Goal: Task Accomplishment & Management: Manage account settings

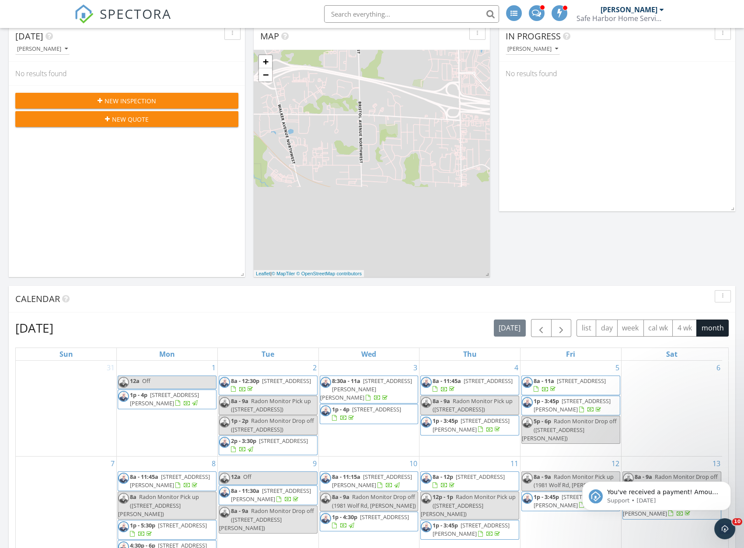
scroll to position [318, 0]
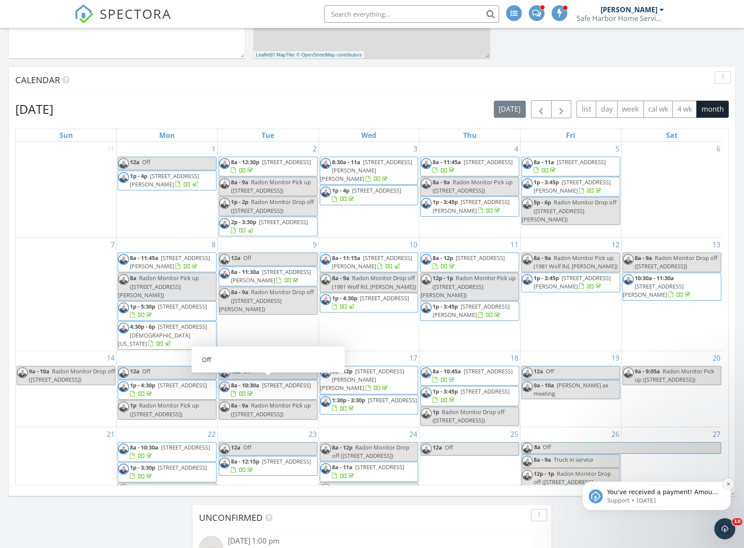
click at [727, 486] on icon "Dismiss notification" at bounding box center [729, 483] width 5 height 5
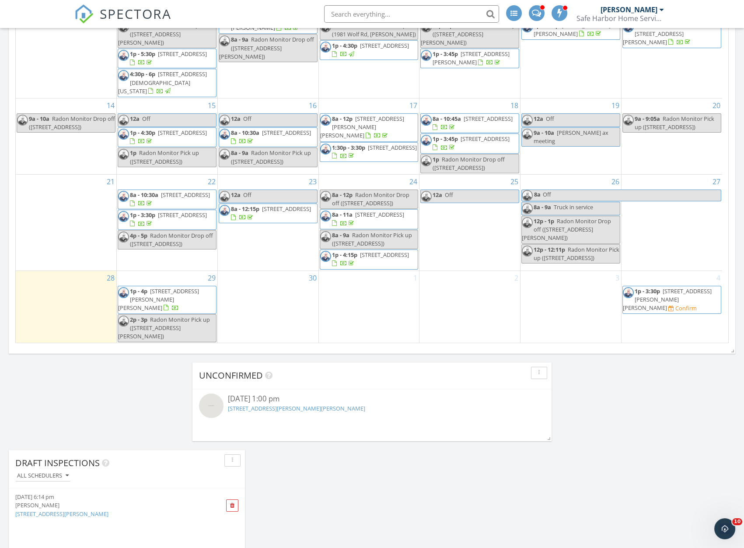
scroll to position [477, 0]
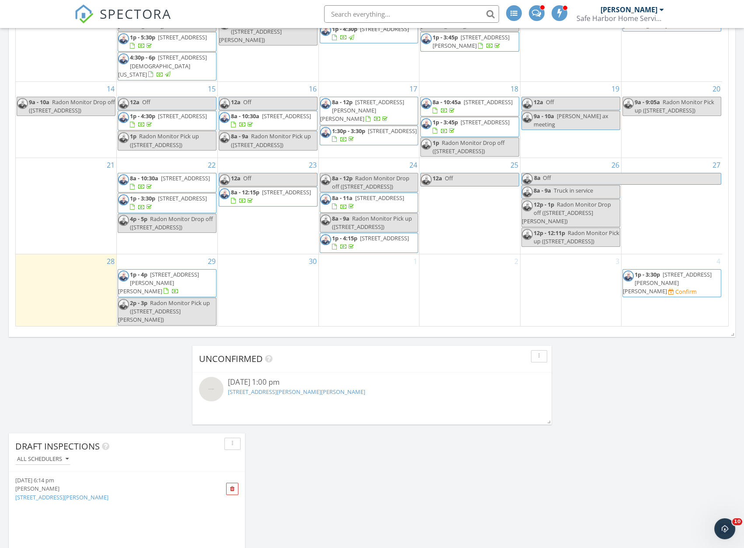
click at [167, 277] on div "29 1p - 4p 10505 Fulton St E, Lowell 49331 2p - 3p Radon Monitor Pick up (10505…" at bounding box center [167, 290] width 101 height 72
click at [168, 243] on link "Inspection" at bounding box center [166, 242] width 45 height 14
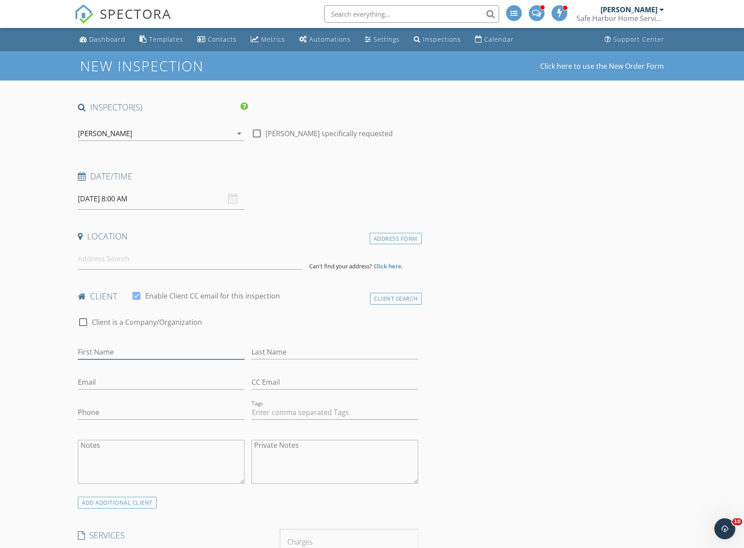
click at [112, 348] on input "First Name" at bounding box center [161, 352] width 167 height 14
type input "Johnathan"
type input "[PERSON_NAME]"
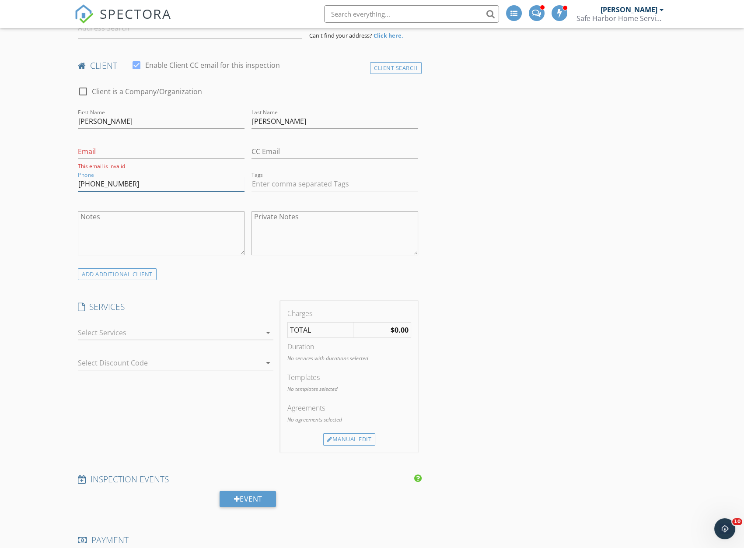
scroll to position [398, 0]
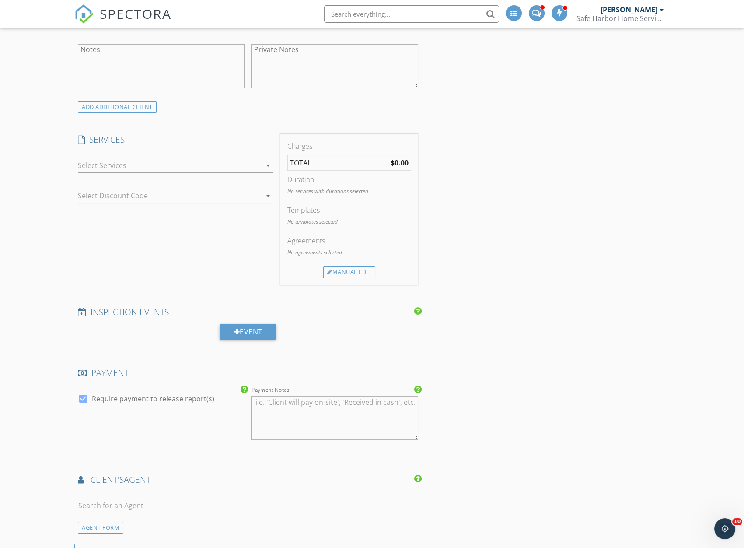
type input "[PHONE_NUMBER]"
click at [152, 504] on input "text" at bounding box center [248, 506] width 341 height 14
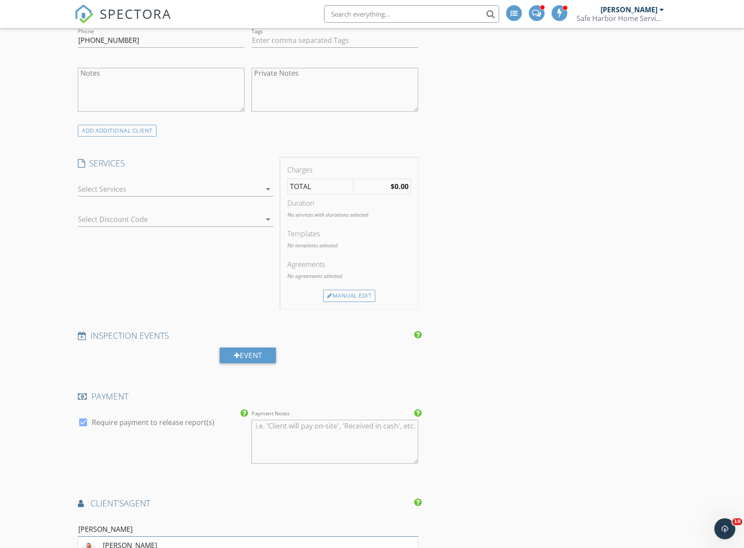
scroll to position [477, 0]
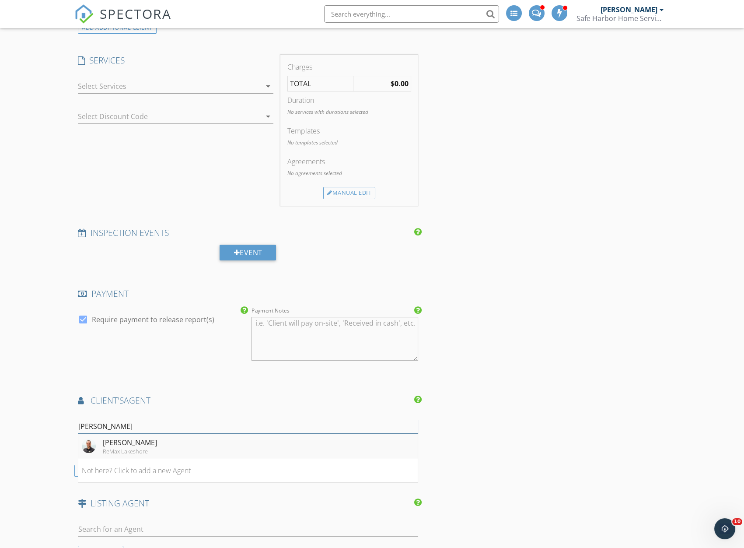
type input "josh zilke"
click at [92, 439] on div "Josh Zilke ReMax Lakeshore" at bounding box center [119, 446] width 75 height 18
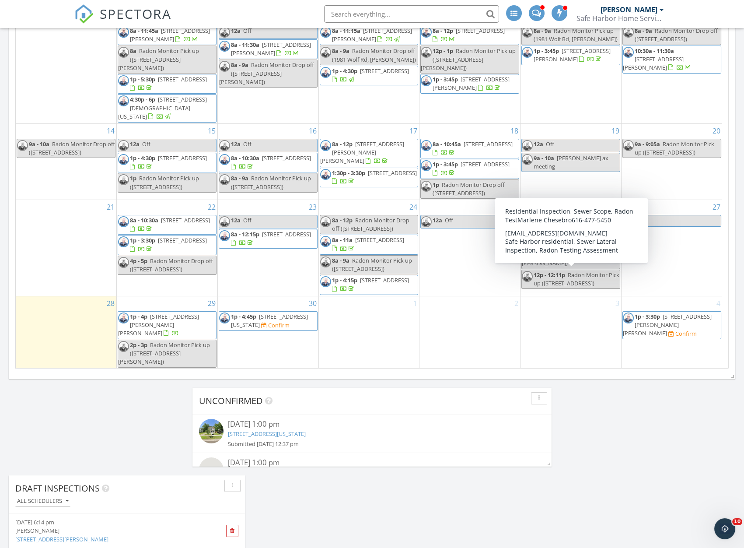
scroll to position [477, 0]
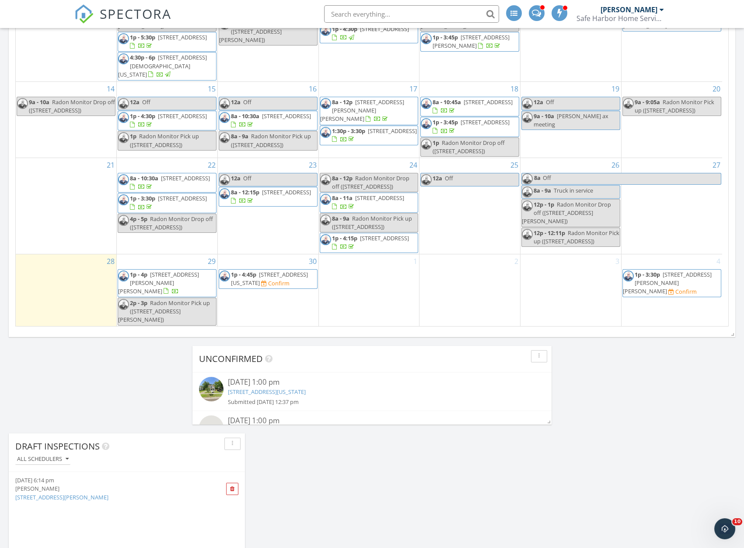
click at [267, 287] on span "1313 Washington Ave, Grand Haven 49417" at bounding box center [269, 278] width 77 height 16
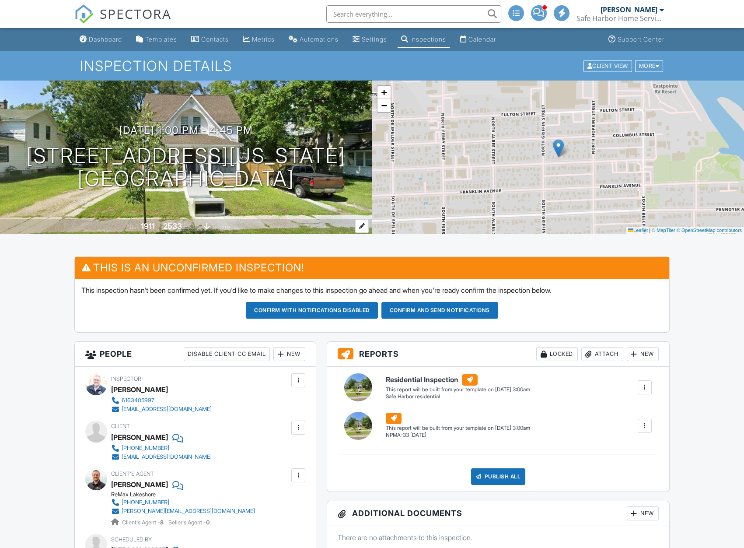
click at [176, 225] on div "2533" at bounding box center [172, 225] width 19 height 9
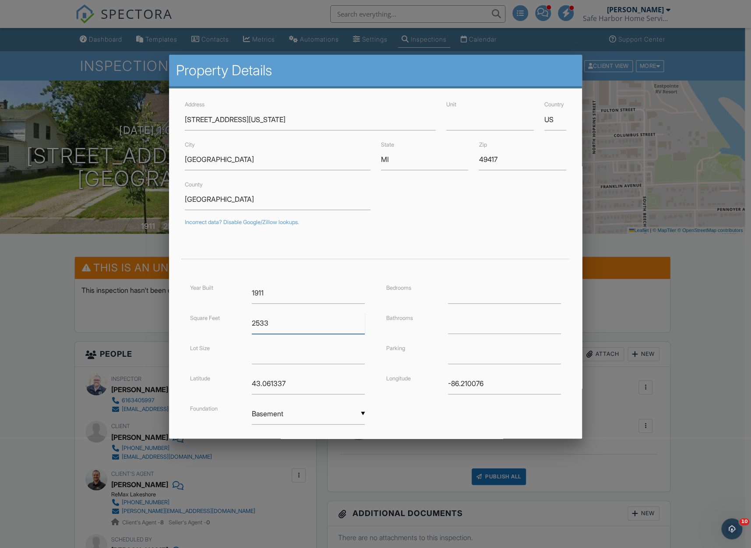
drag, startPoint x: 294, startPoint y: 321, endPoint x: 188, endPoint y: 309, distance: 106.6
click at [188, 309] on div "Year Built 1911 Square Feet 2533 Lot Size Latitude 43.061337 Foundation ▼ Basem…" at bounding box center [277, 362] width 196 height 160
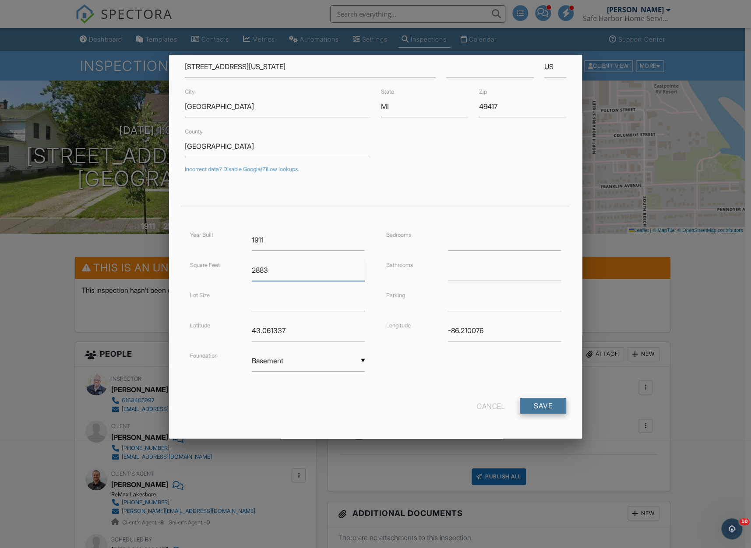
type input "2883"
click at [535, 400] on input "Save" at bounding box center [543, 406] width 46 height 16
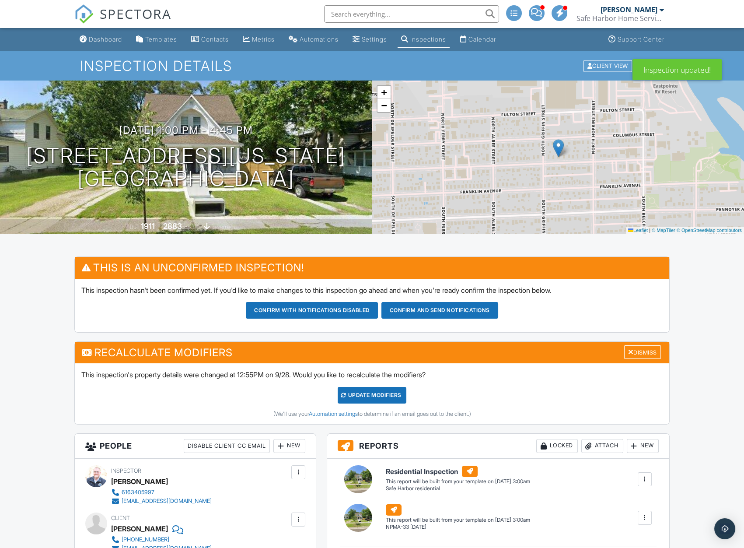
click at [372, 396] on div "UPDATE Modifiers" at bounding box center [372, 395] width 69 height 17
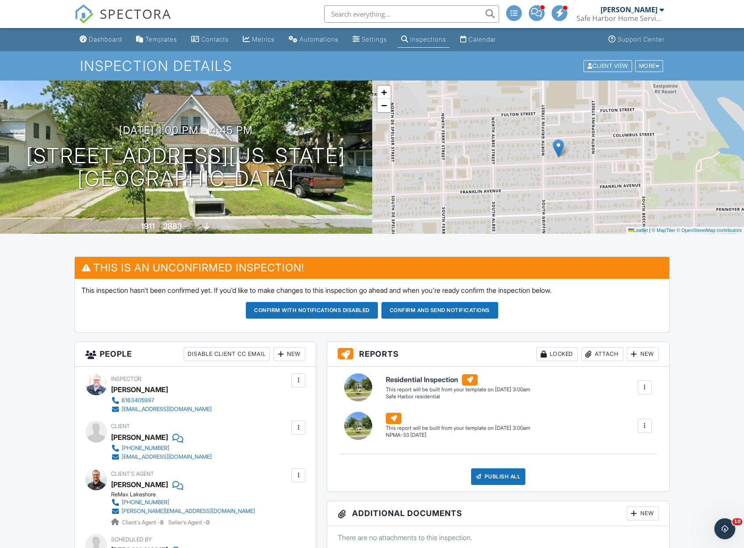
scroll to position [79, 0]
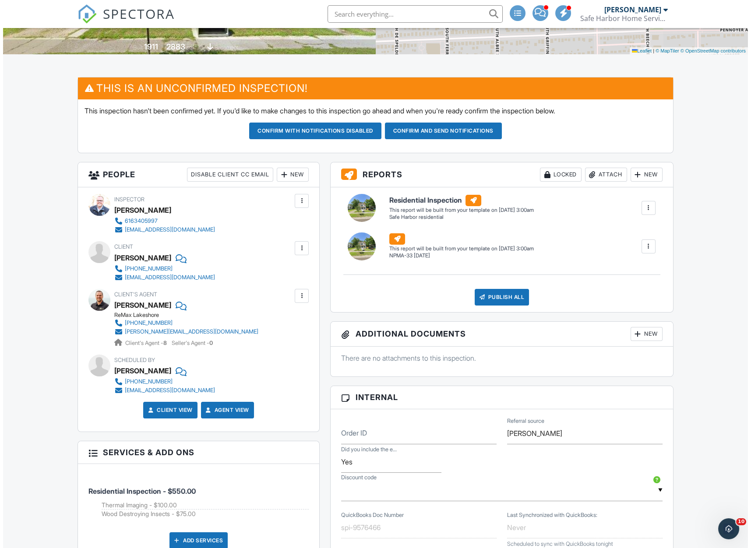
scroll to position [239, 0]
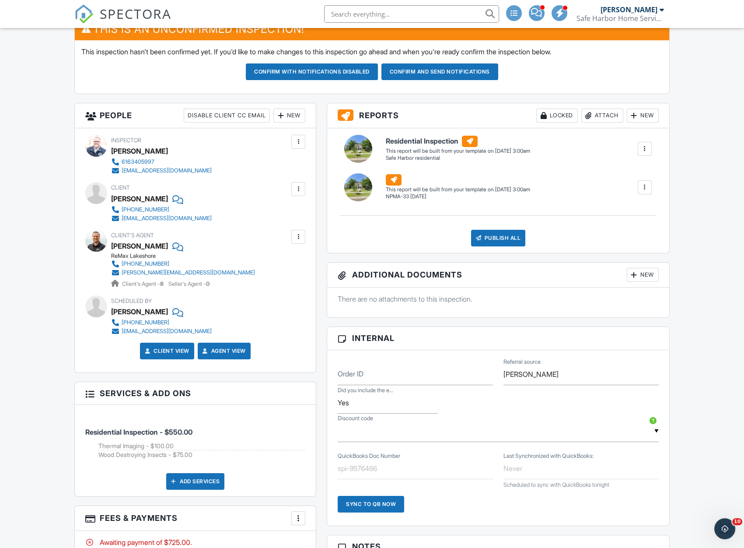
click at [197, 486] on div "Add Services" at bounding box center [195, 481] width 58 height 17
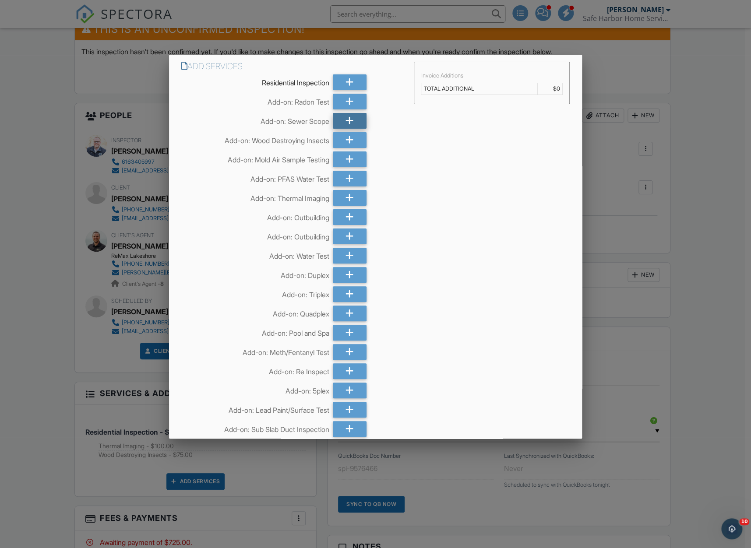
click at [345, 118] on icon at bounding box center [349, 121] width 8 height 16
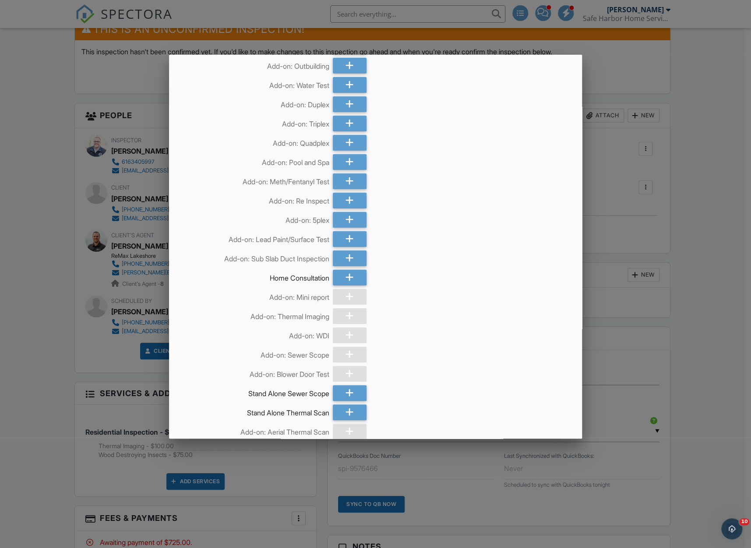
scroll to position [704, 0]
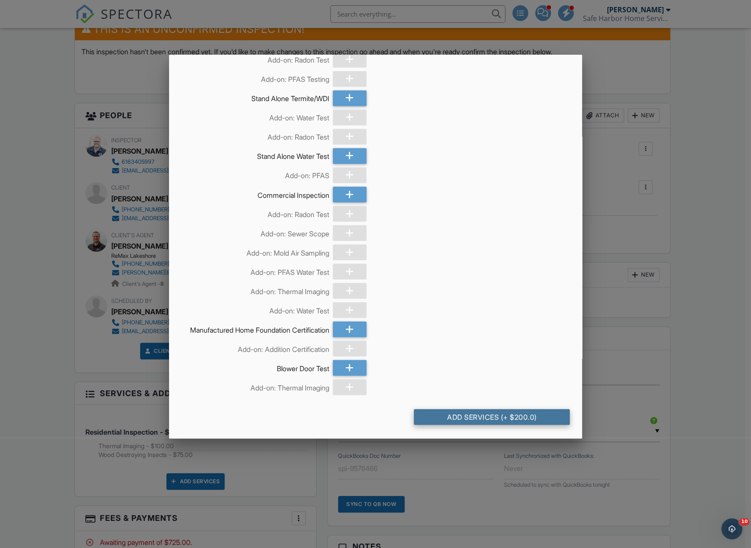
click at [494, 414] on div "Add Services (+ $200.0)" at bounding box center [492, 417] width 156 height 16
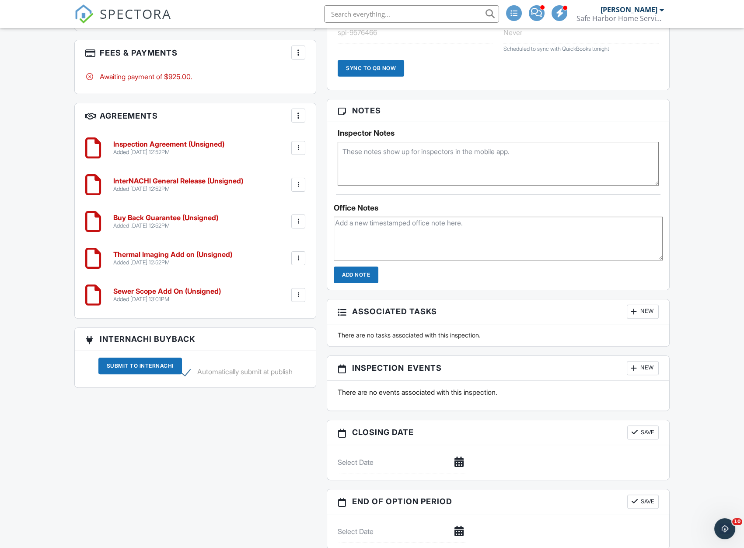
scroll to position [897, 0]
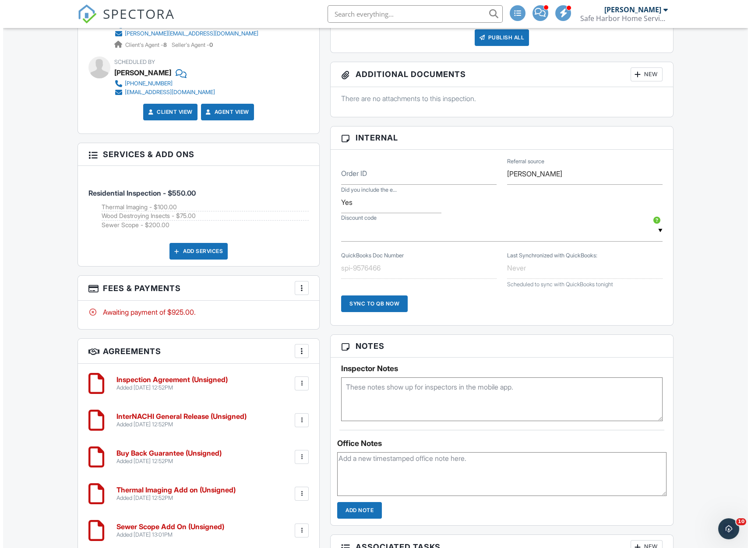
scroll to position [0, 0]
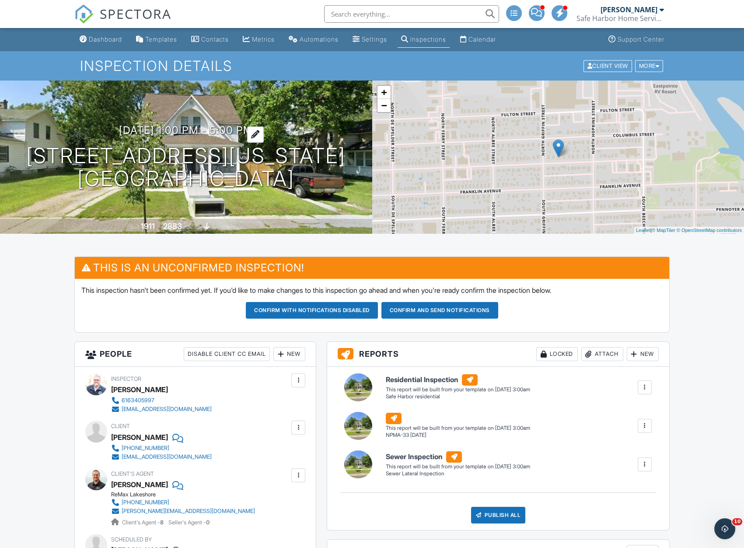
click at [245, 127] on h3 "09/30/2025 1:00 pm - 5:00 pm" at bounding box center [186, 130] width 134 height 12
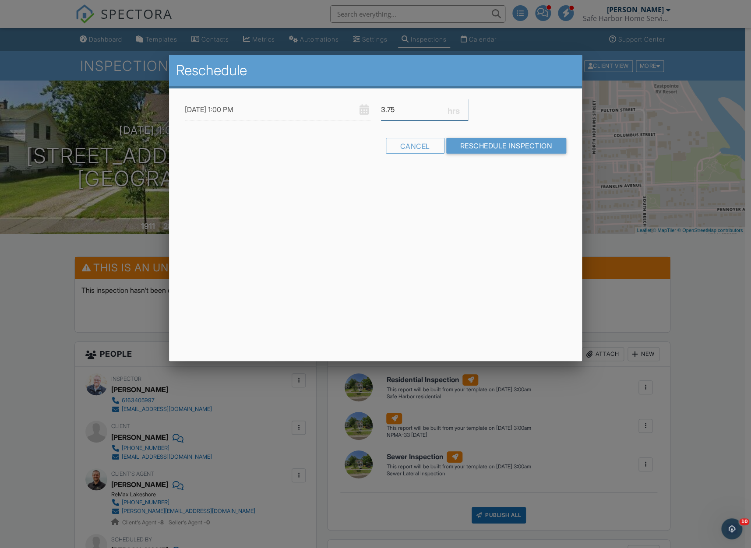
click at [464, 111] on input "3.75" at bounding box center [425, 109] width 88 height 21
click at [464, 111] on input "3.5" at bounding box center [425, 109] width 88 height 21
type input "3.25"
click at [463, 111] on input "3.25" at bounding box center [425, 109] width 88 height 21
click at [489, 147] on input "Reschedule Inspection" at bounding box center [506, 146] width 120 height 16
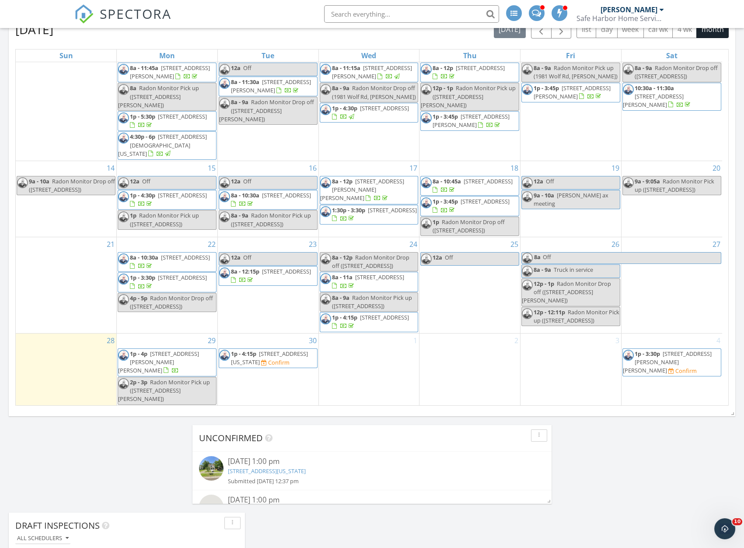
click at [249, 366] on span "1313 Washington Ave , Grand Haven 49417" at bounding box center [269, 358] width 77 height 16
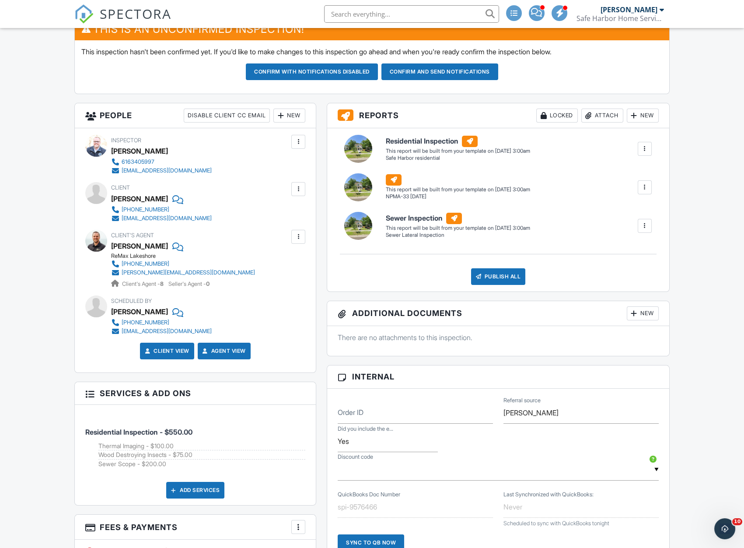
click at [649, 184] on div at bounding box center [645, 187] width 9 height 9
click at [633, 234] on div "Delete" at bounding box center [629, 234] width 18 height 10
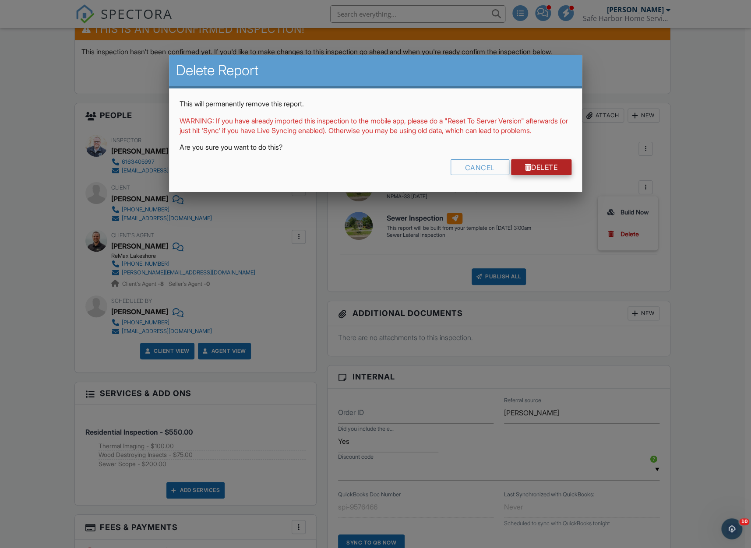
click at [556, 169] on link "Delete" at bounding box center [541, 167] width 61 height 16
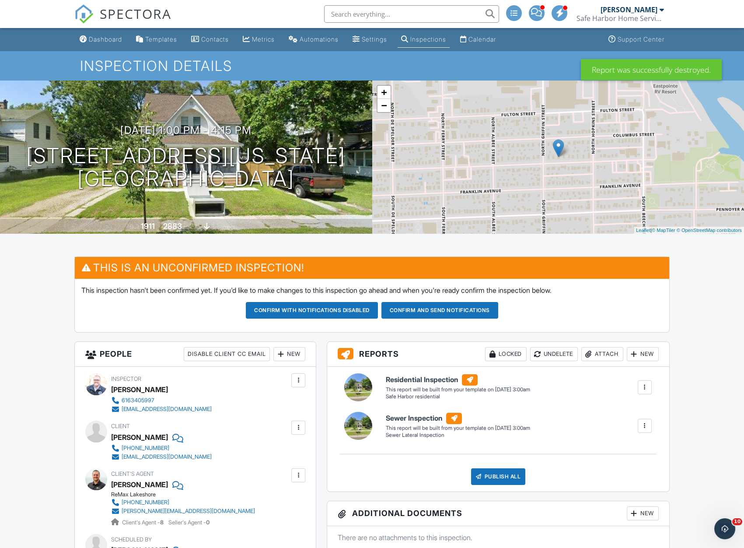
click at [423, 311] on button "Confirm and send notifications" at bounding box center [440, 310] width 117 height 17
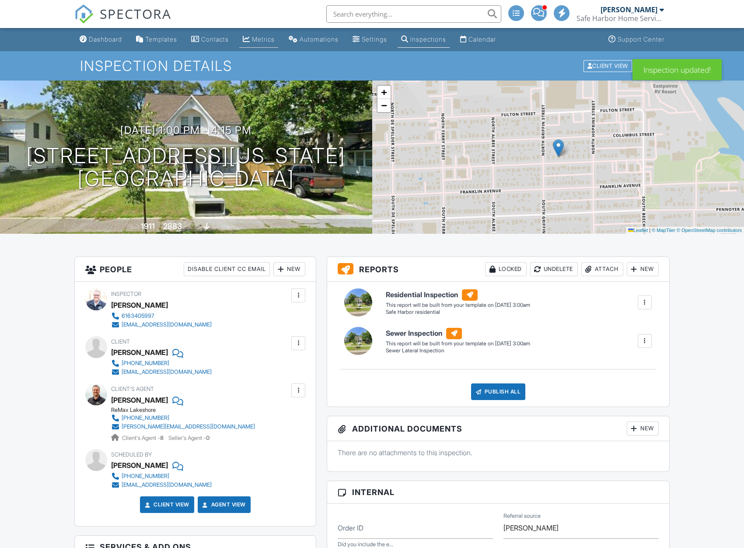
click at [271, 41] on div "Metrics" at bounding box center [263, 38] width 23 height 7
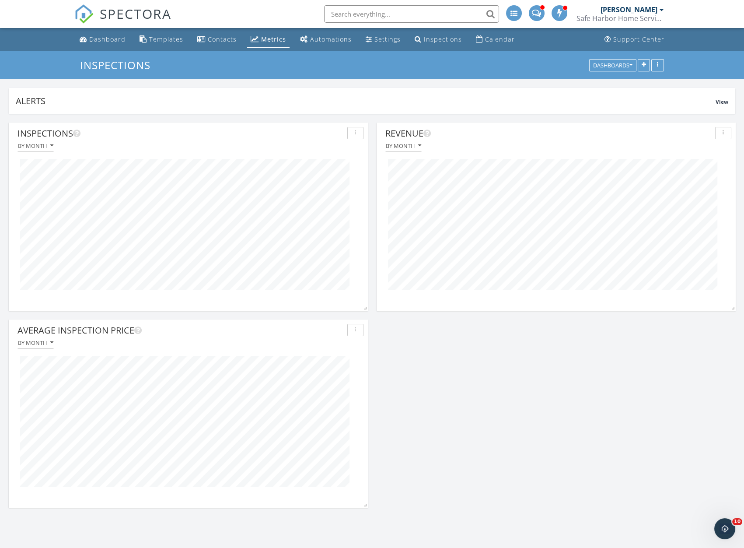
scroll to position [188, 359]
click at [105, 40] on div "Dashboard" at bounding box center [107, 39] width 36 height 8
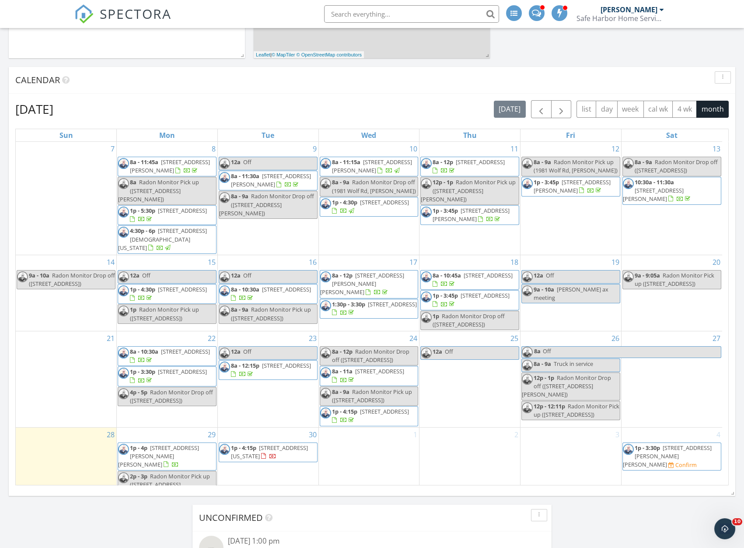
scroll to position [127, 0]
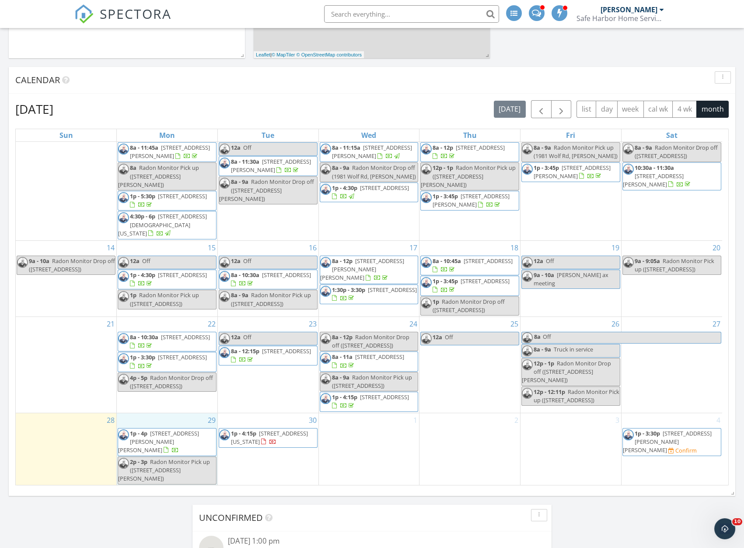
click at [158, 435] on div "29 1p - 4p 10505 Fulton St E, Lowell 49331 2p - 3p Radon Monitor Pick up (10505…" at bounding box center [167, 449] width 101 height 72
click at [156, 415] on link "Event" at bounding box center [166, 413] width 45 height 14
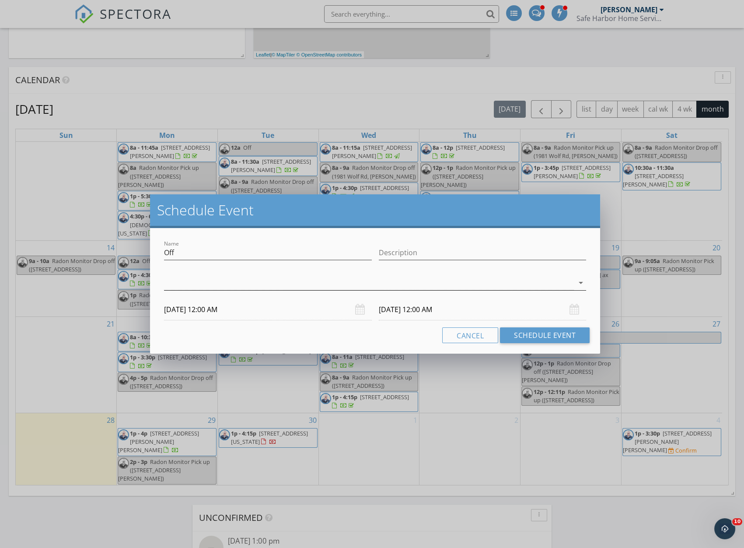
click at [197, 284] on div at bounding box center [369, 283] width 410 height 14
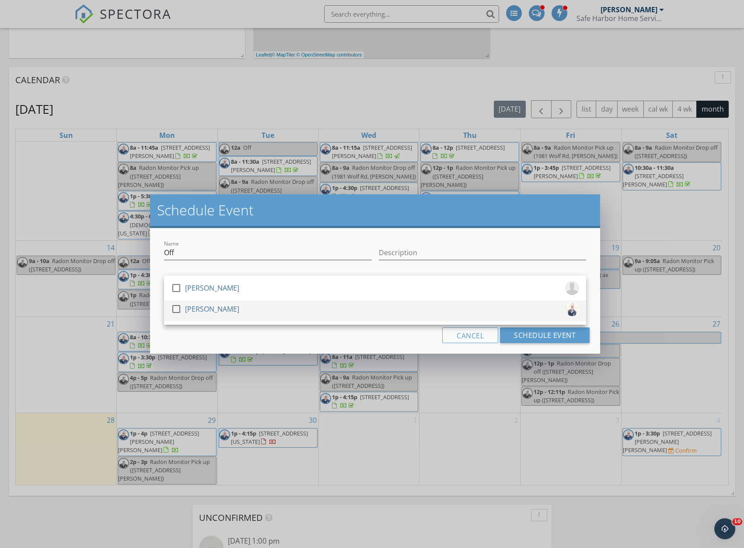
click at [176, 307] on div at bounding box center [176, 309] width 15 height 15
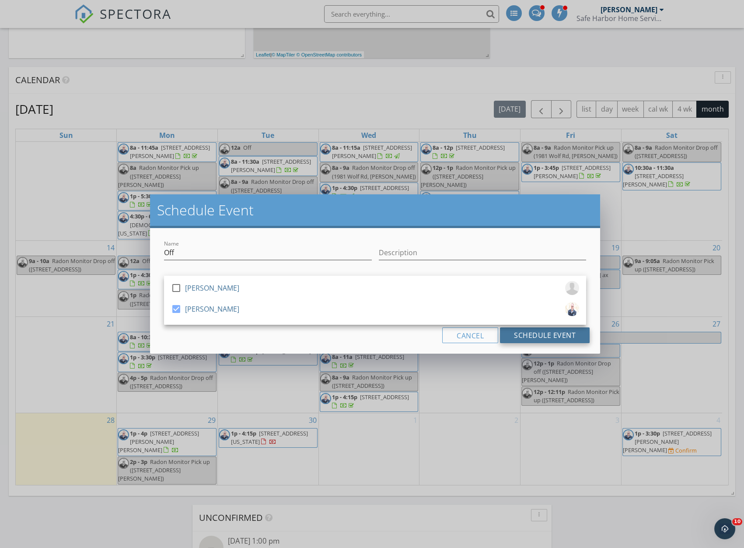
click at [520, 337] on button "Schedule Event" at bounding box center [545, 335] width 90 height 16
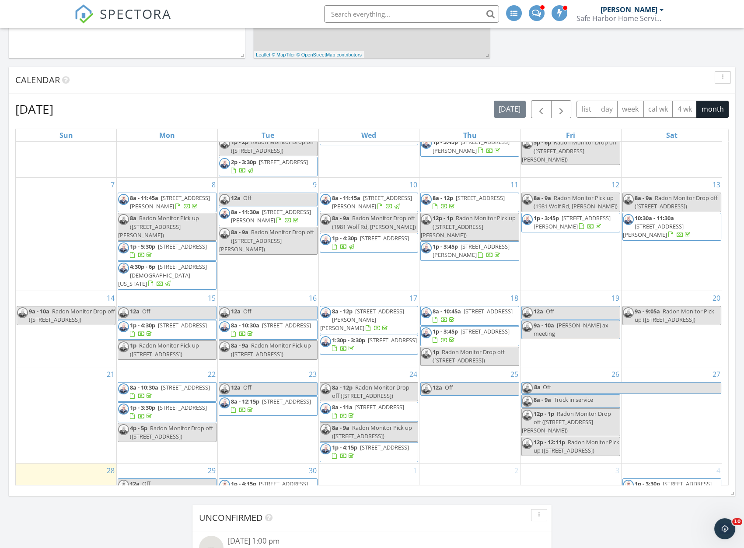
scroll to position [79, 0]
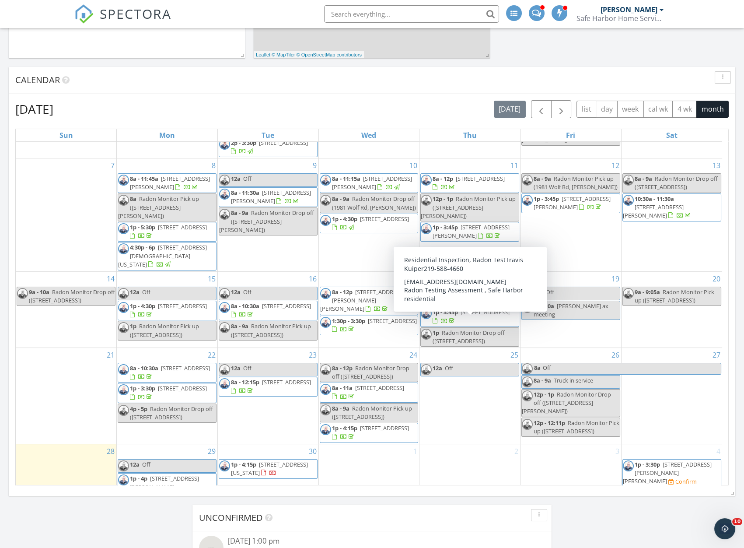
click at [467, 316] on span "[STREET_ADDRESS]" at bounding box center [485, 312] width 49 height 8
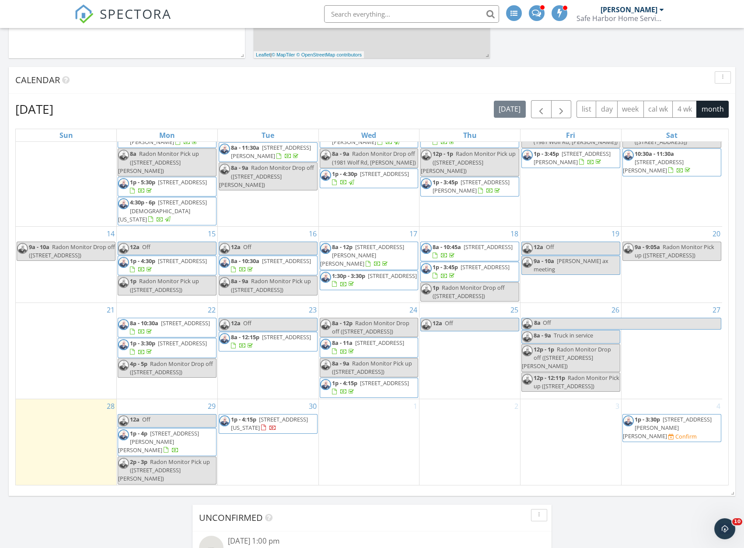
scroll to position [141, 0]
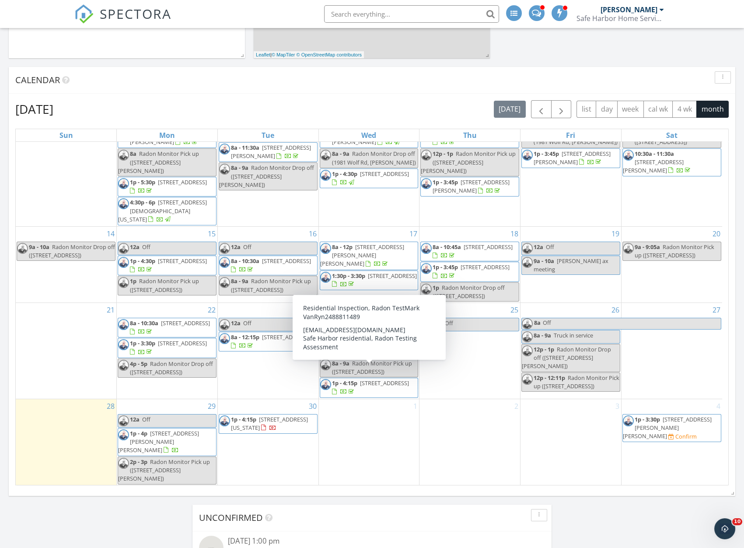
click at [360, 387] on span "[STREET_ADDRESS]" at bounding box center [384, 383] width 49 height 8
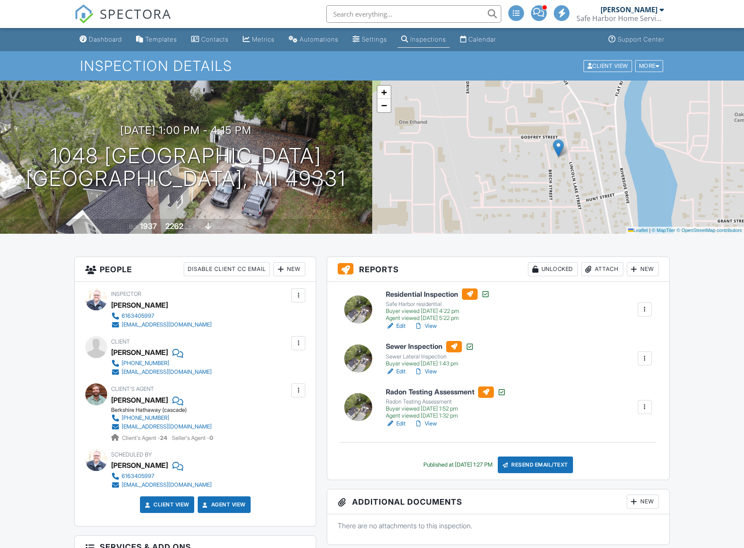
click at [180, 353] on div at bounding box center [176, 352] width 9 height 13
